Goal: Task Accomplishment & Management: Manage account settings

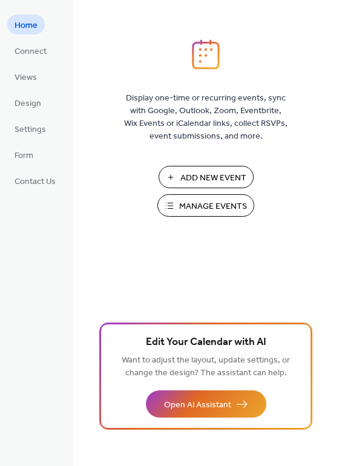
click at [182, 204] on span "Manage Events" at bounding box center [213, 206] width 68 height 13
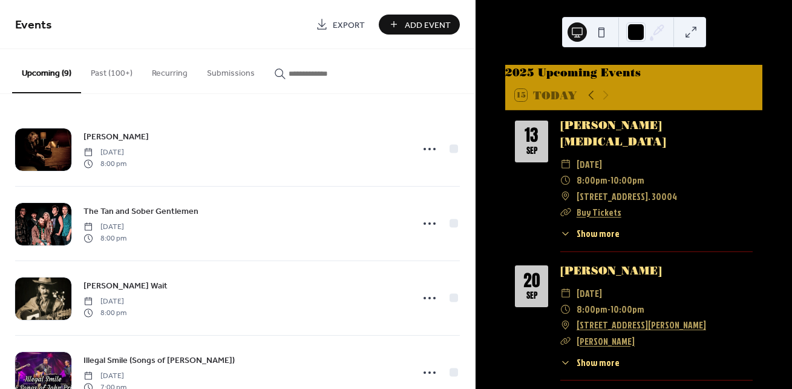
click at [112, 76] on button "Past (100+)" at bounding box center [111, 70] width 61 height 43
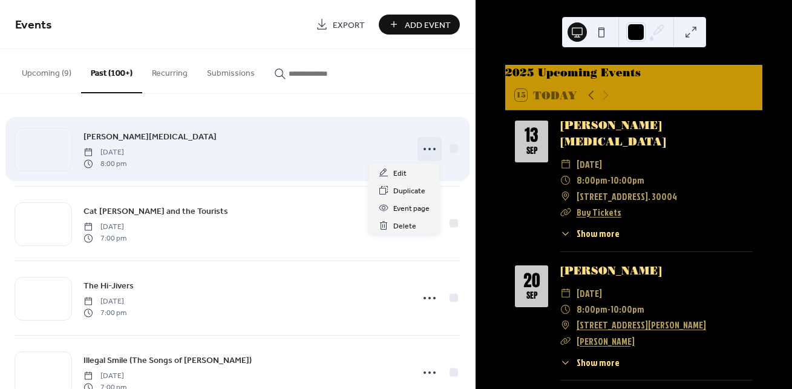
click at [422, 148] on icon at bounding box center [429, 148] width 19 height 19
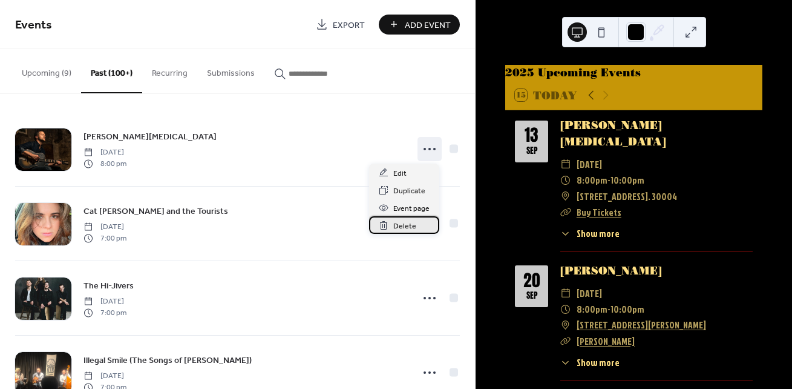
click at [399, 228] on span "Delete" at bounding box center [404, 226] width 23 height 13
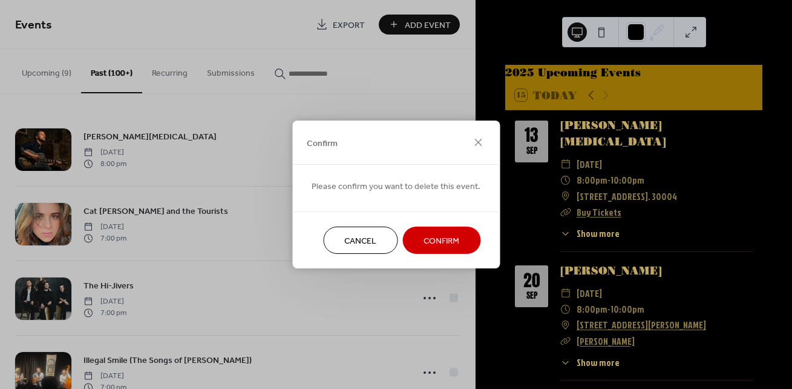
click at [437, 238] on span "Confirm" at bounding box center [442, 241] width 36 height 13
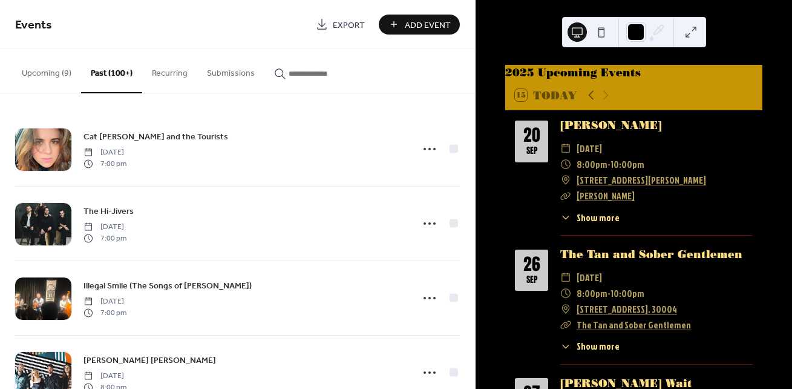
click at [41, 71] on button "Upcoming (9)" at bounding box center [46, 70] width 69 height 43
